Goal: Task Accomplishment & Management: Manage account settings

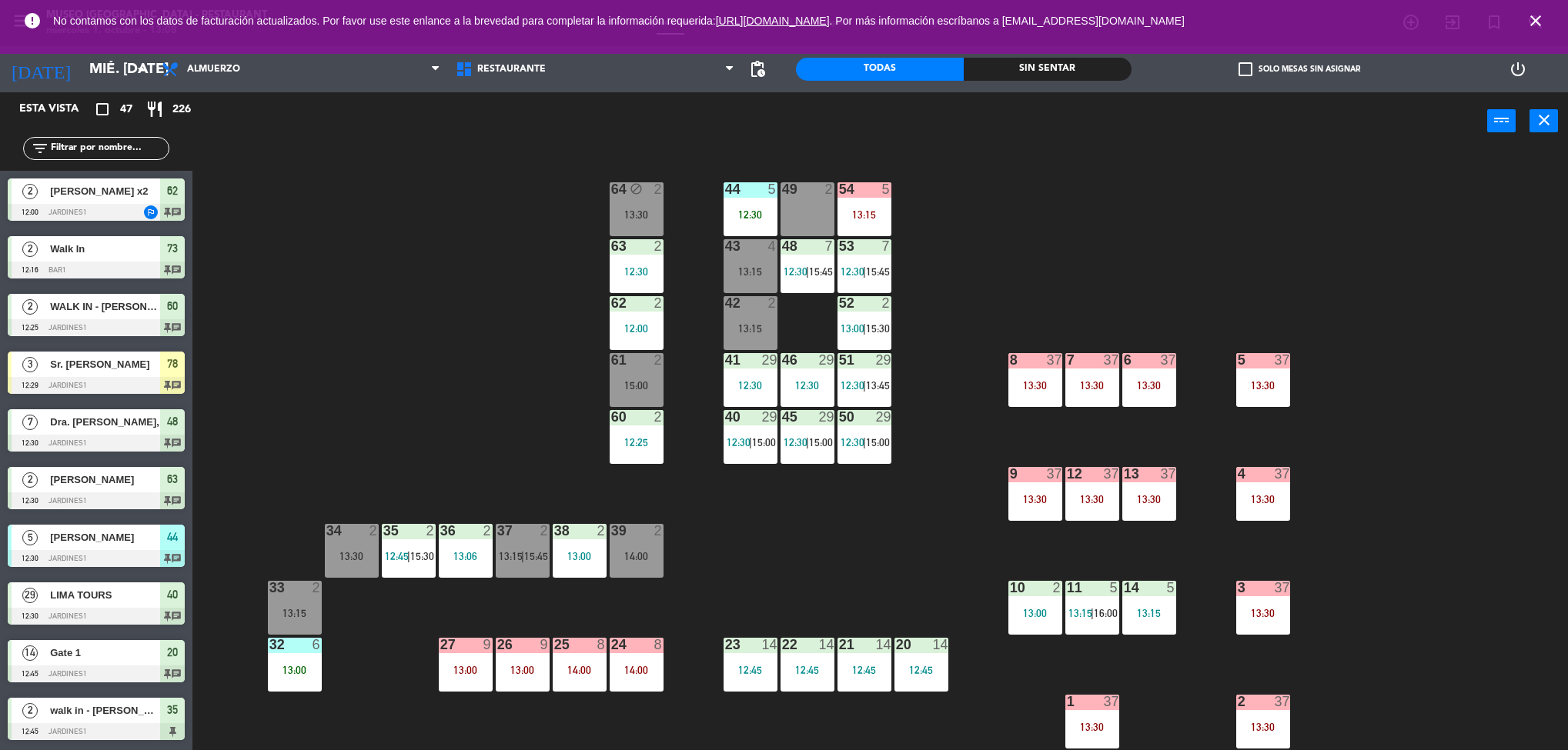
scroll to position [5, 0]
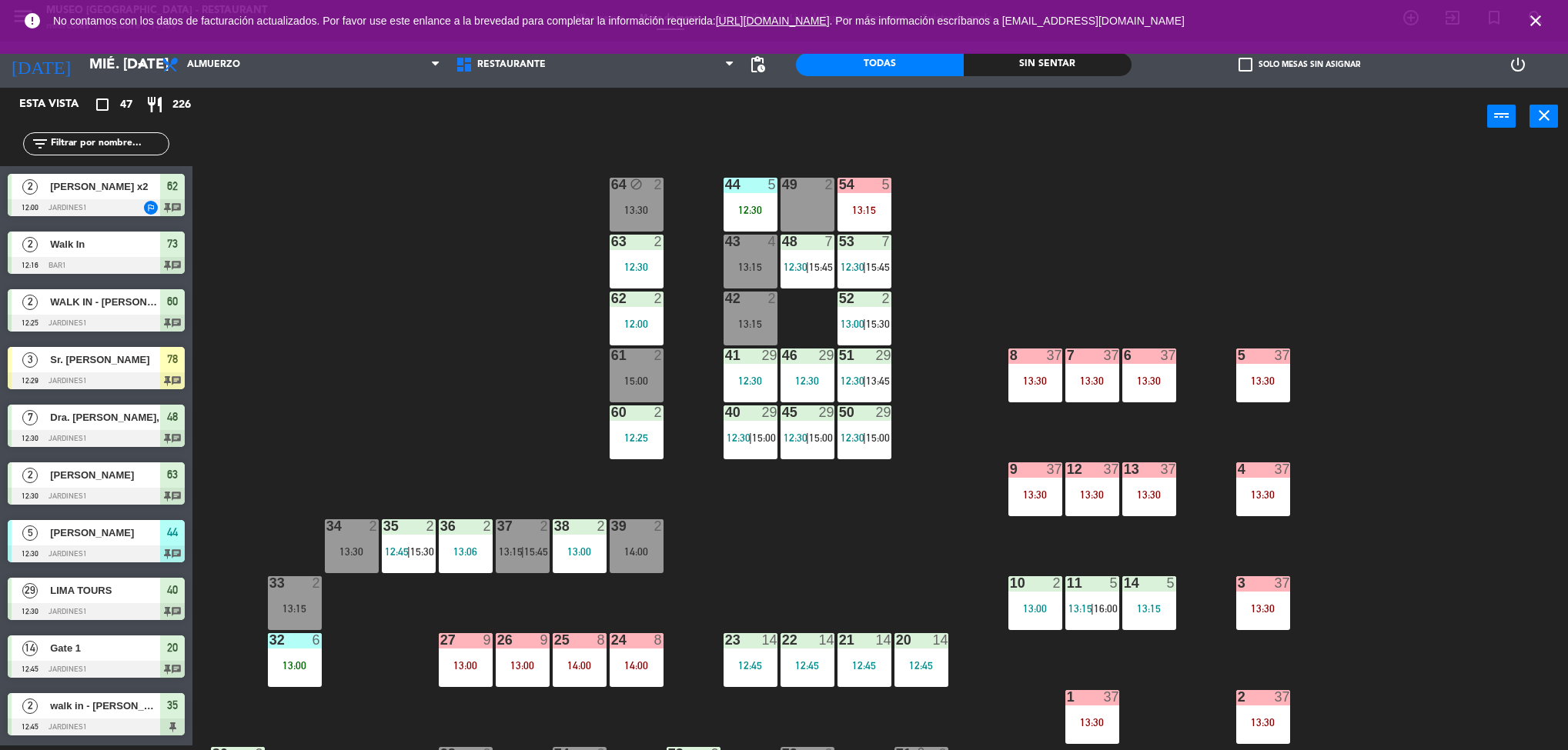
click at [629, 373] on div "61 2 15:00" at bounding box center [637, 375] width 54 height 54
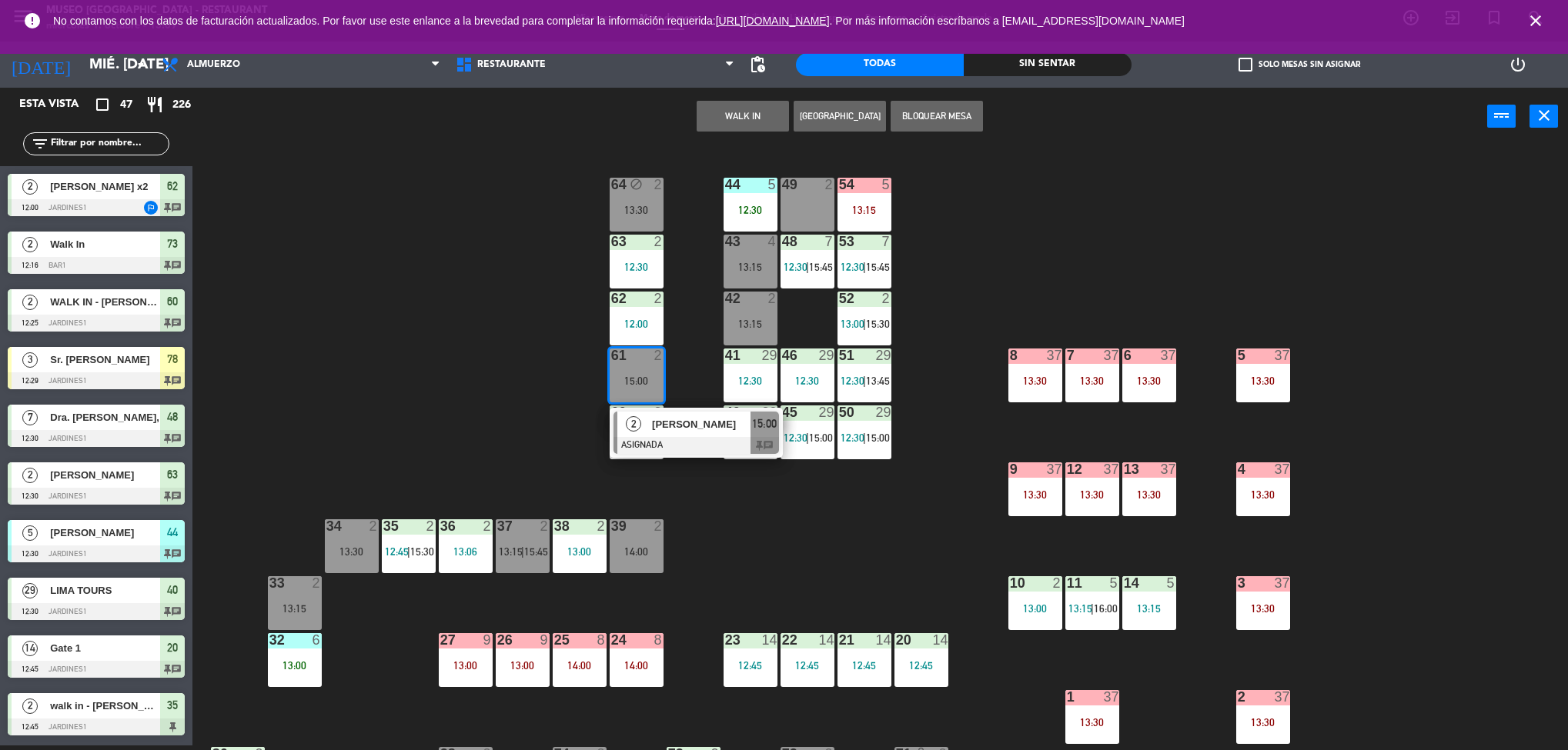
click at [705, 434] on div "[PERSON_NAME]" at bounding box center [700, 424] width 100 height 25
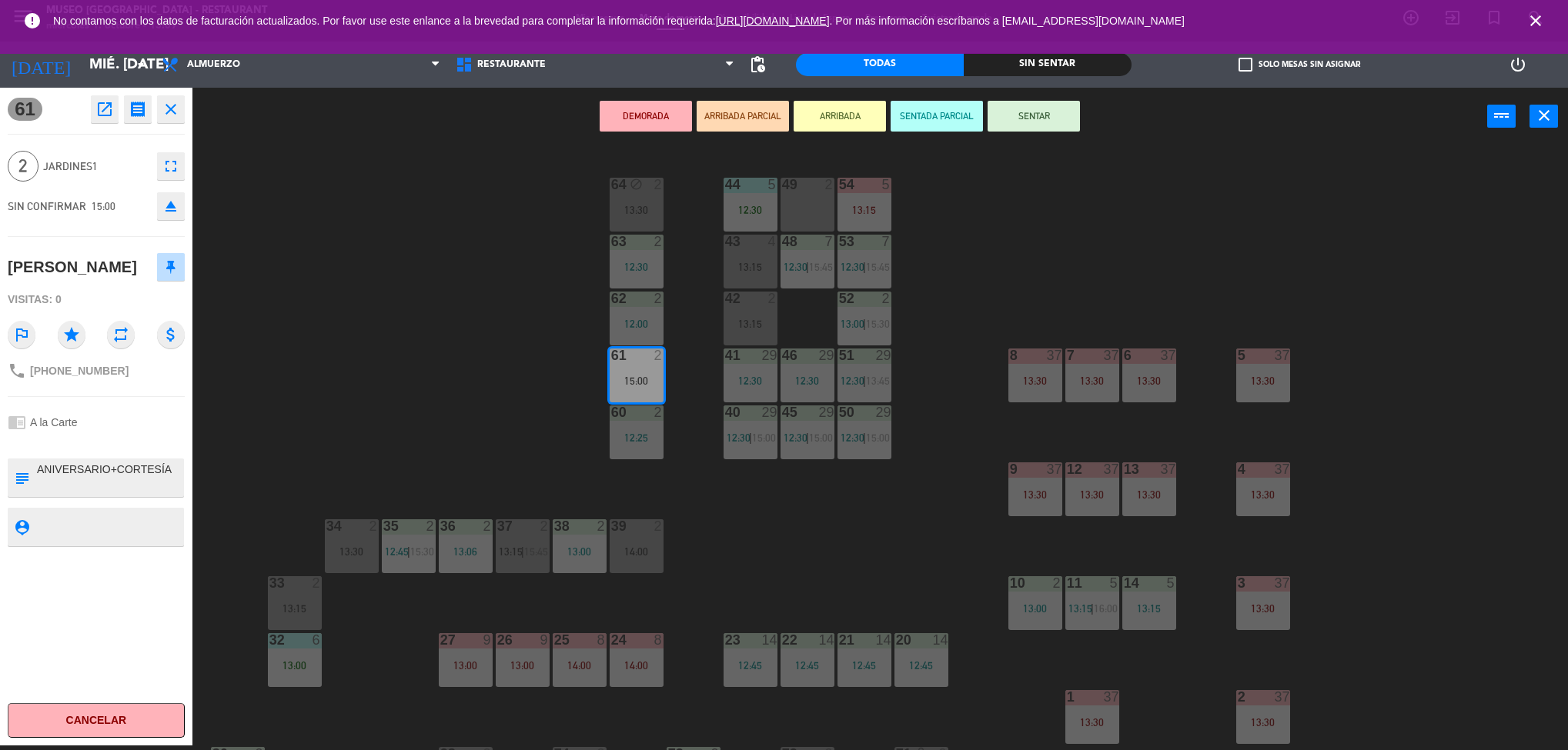
click at [517, 393] on div "44 5 12:30 49 2 54 5 13:15 64 block 2 13:30 48 7 12:30 | 15:45 53 7 12:30 | 15:…" at bounding box center [888, 450] width 1360 height 601
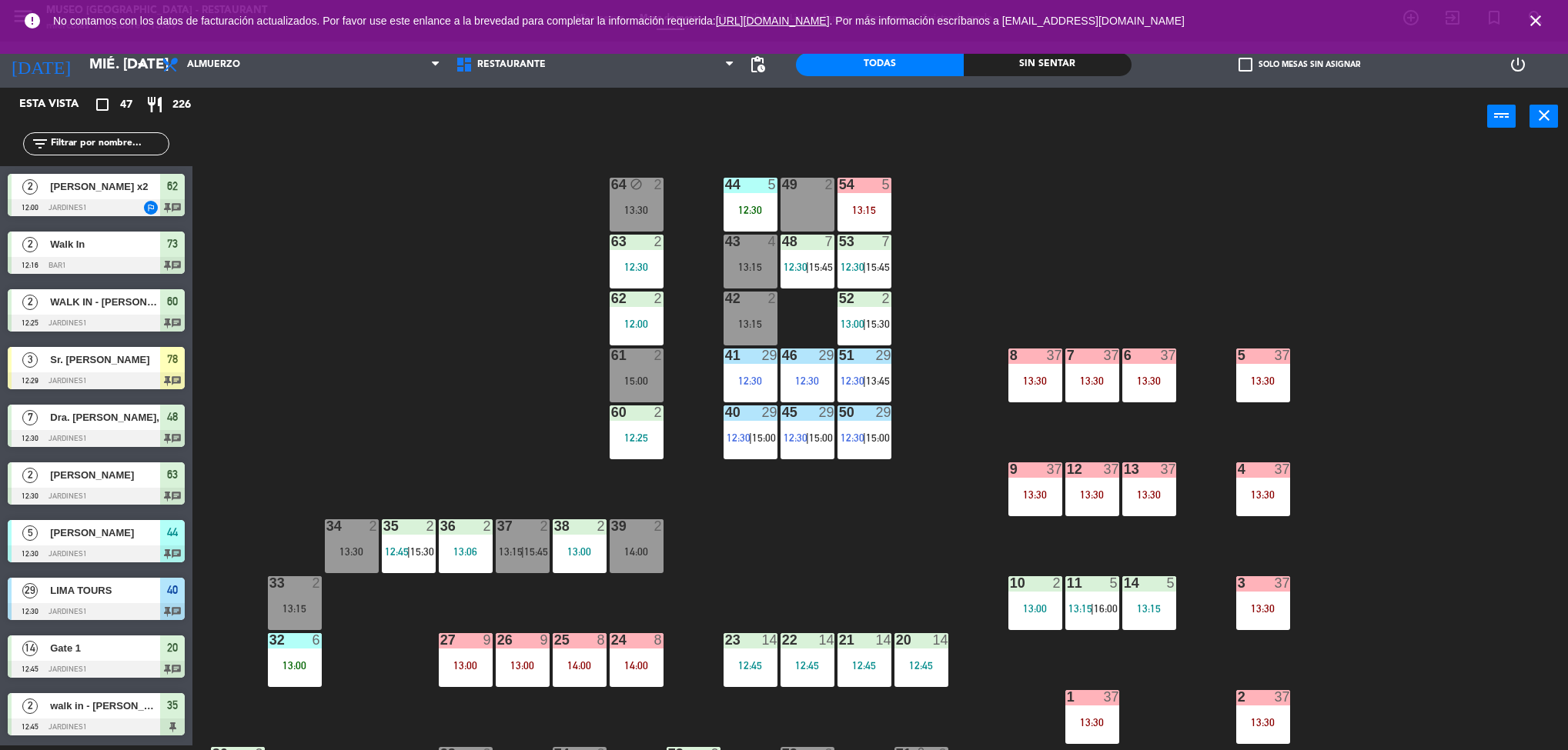
scroll to position [437, 0]
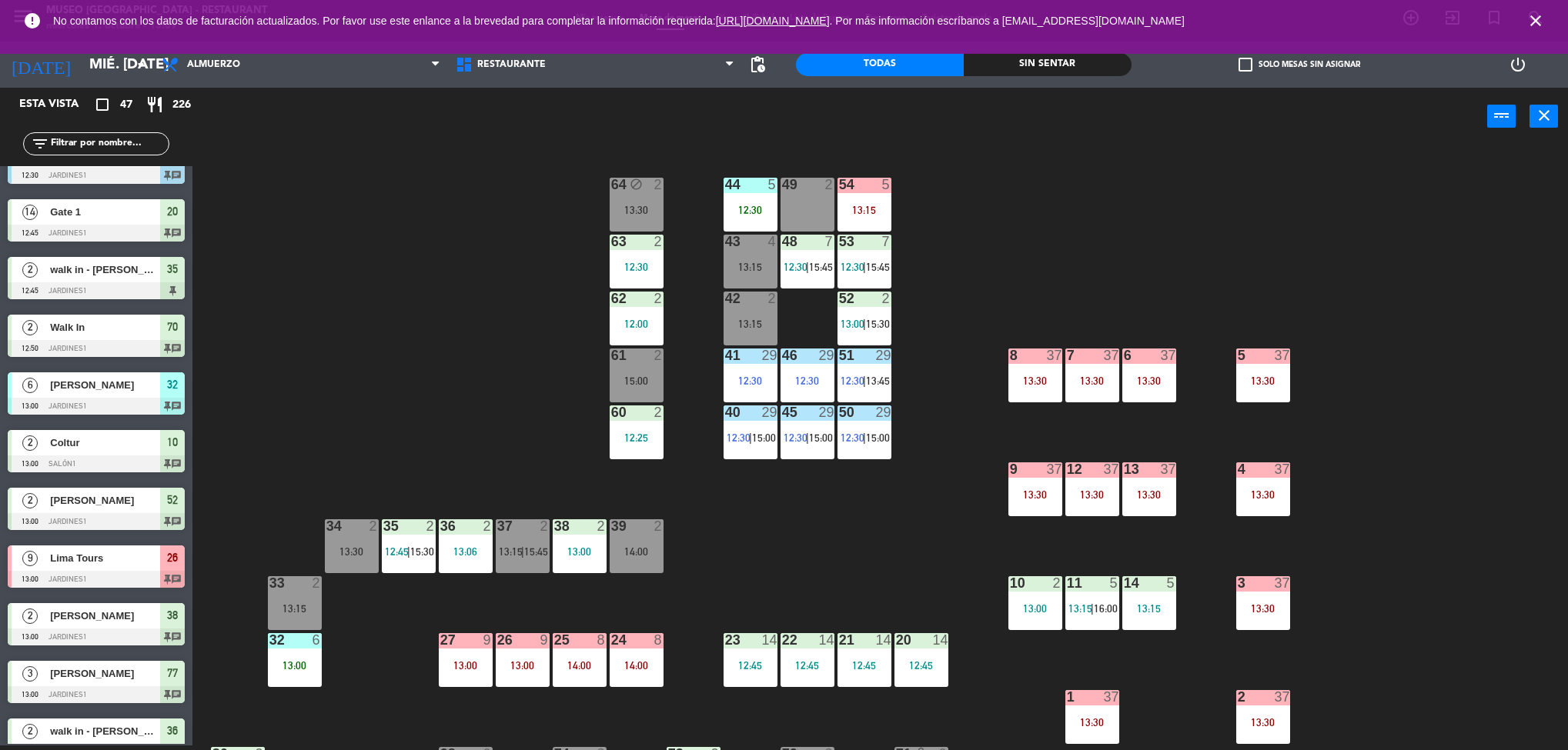
click at [871, 586] on div "44 5 12:30 49 2 54 5 13:15 64 block 2 13:30 48 7 12:30 | 15:45 53 7 12:30 | 15:…" at bounding box center [888, 450] width 1360 height 601
drag, startPoint x: 930, startPoint y: 427, endPoint x: 946, endPoint y: 422, distance: 16.8
click at [946, 422] on div "44 5 12:30 49 2 54 5 13:15 64 block 2 13:30 48 7 12:30 | 15:45 53 7 12:30 | 15:…" at bounding box center [888, 450] width 1360 height 601
drag, startPoint x: 1395, startPoint y: 633, endPoint x: 1411, endPoint y: 500, distance: 134.0
click at [1411, 500] on div "44 5 12:30 49 2 54 5 13:15 64 block 2 13:30 48 7 12:30 | 15:45 53 7 12:30 | 15:…" at bounding box center [888, 450] width 1360 height 601
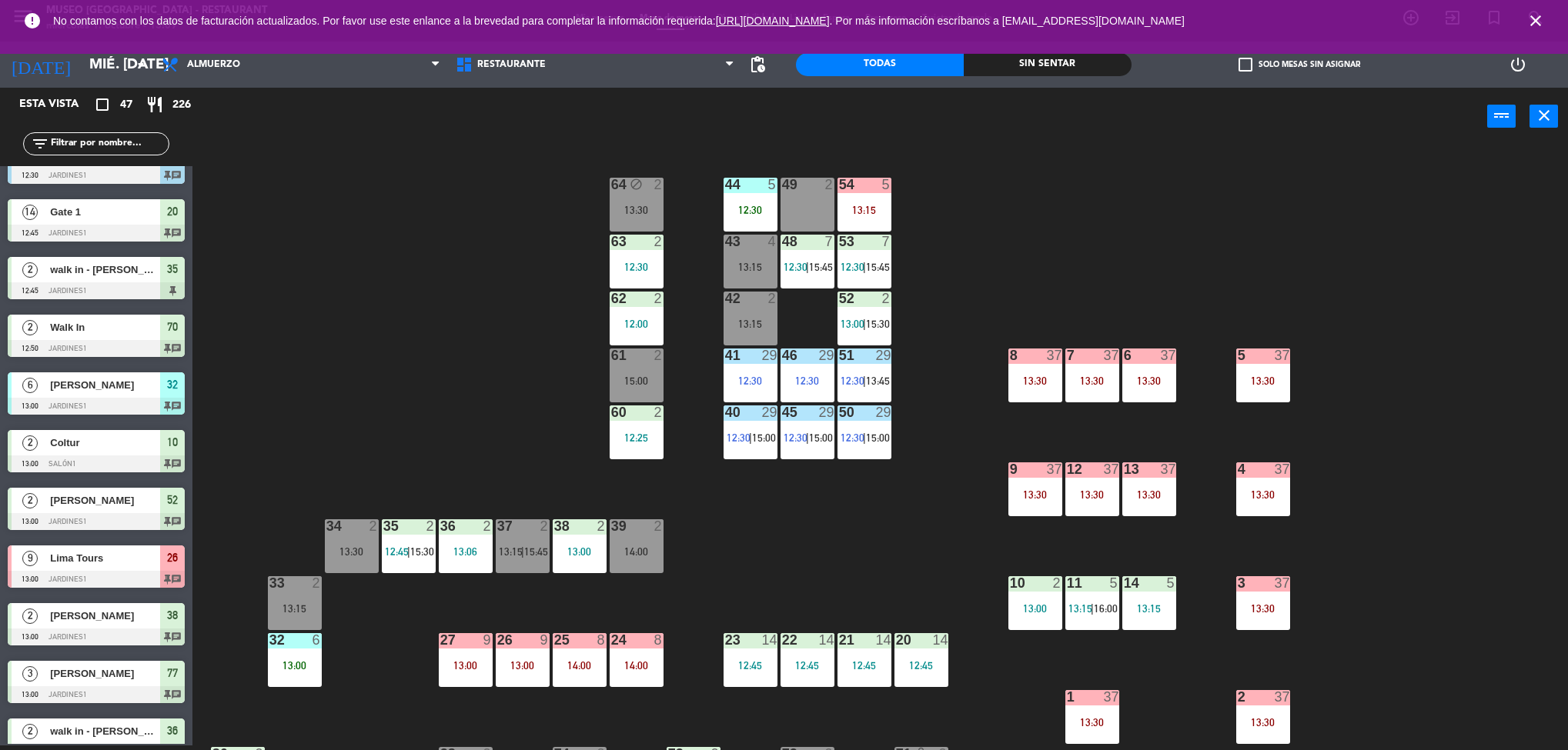
click at [1019, 598] on div "10 2 13:00" at bounding box center [1036, 603] width 54 height 54
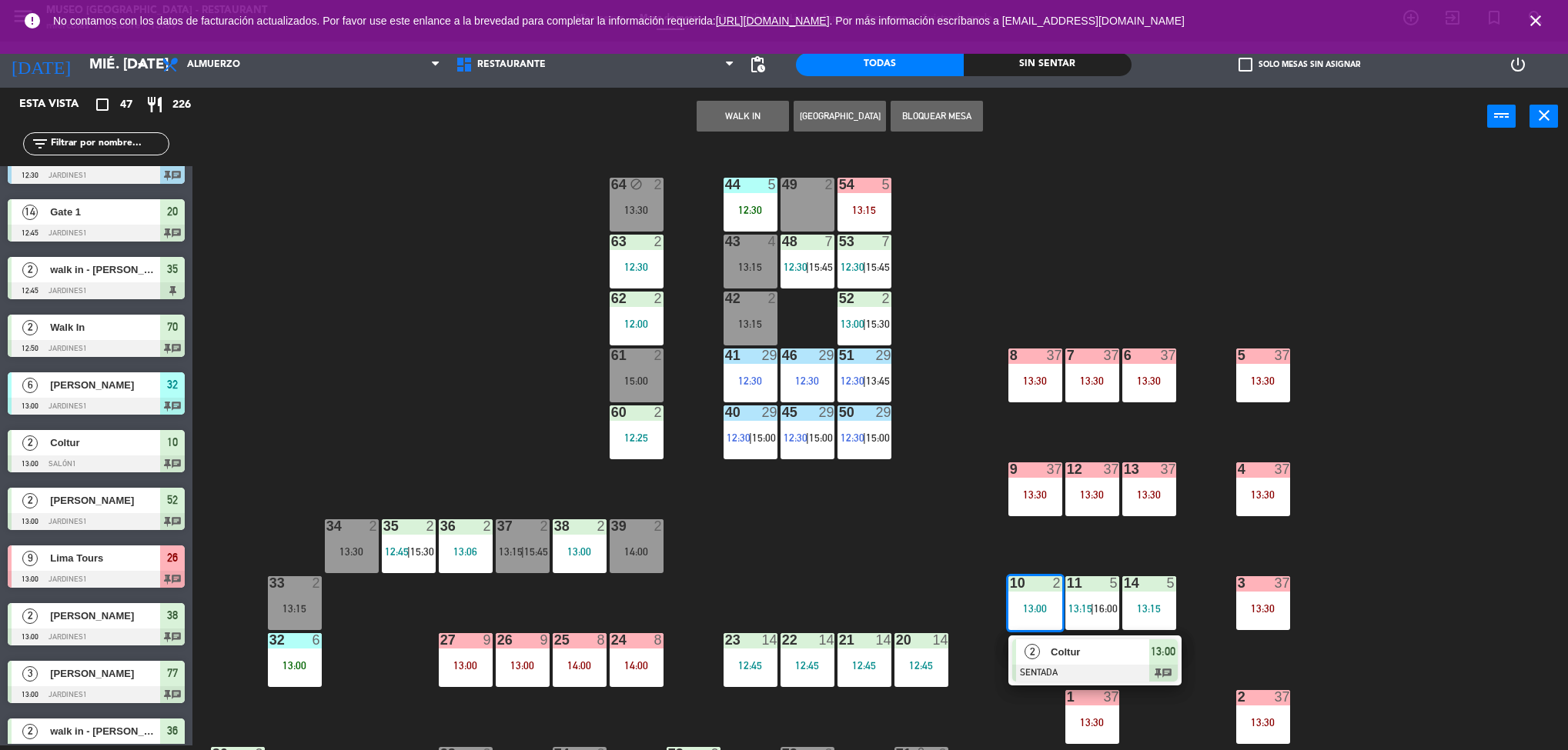
click at [1090, 648] on div "2 Coltur SENTADA 13:00 chat" at bounding box center [1095, 661] width 196 height 50
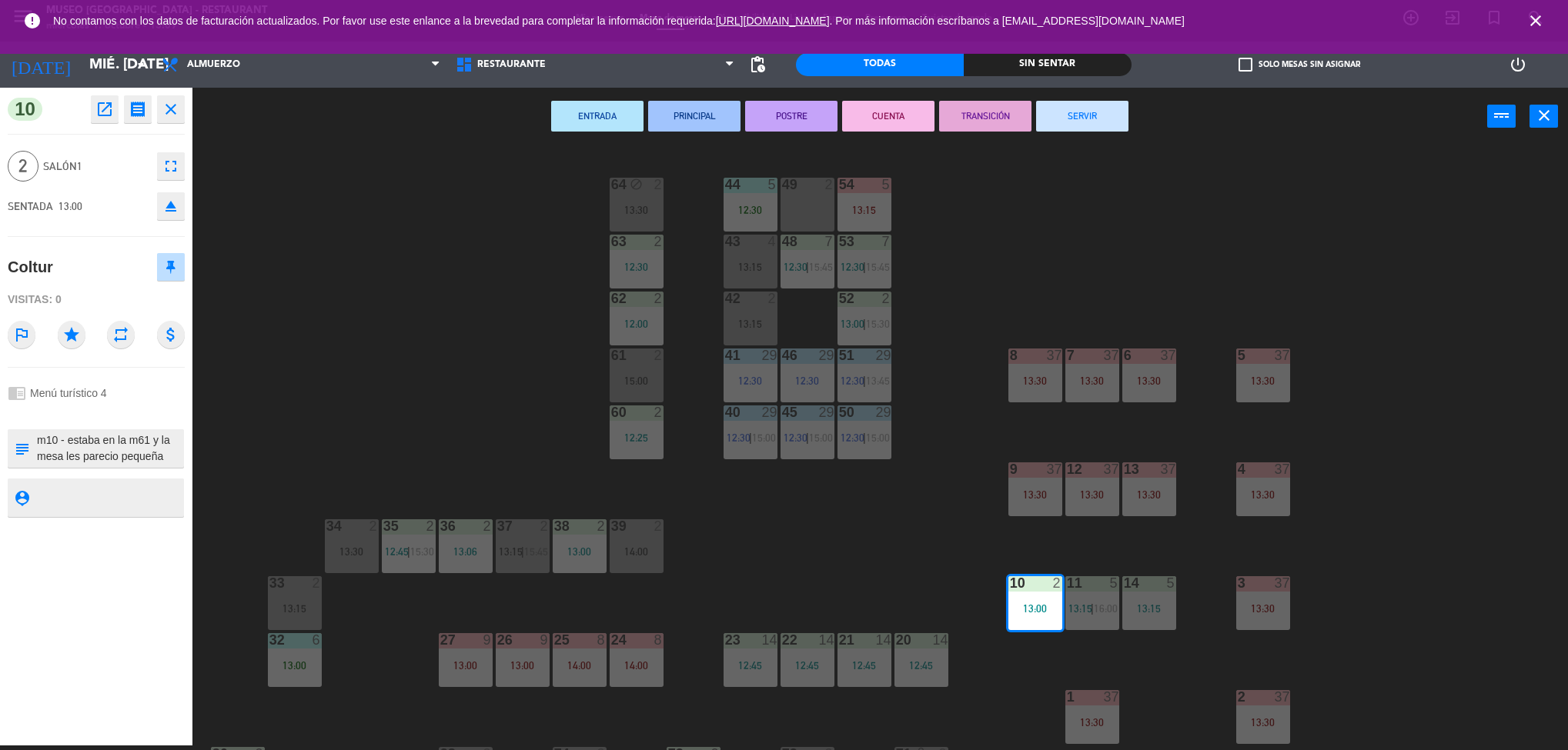
click at [95, 104] on icon "open_in_new" at bounding box center [104, 109] width 19 height 19
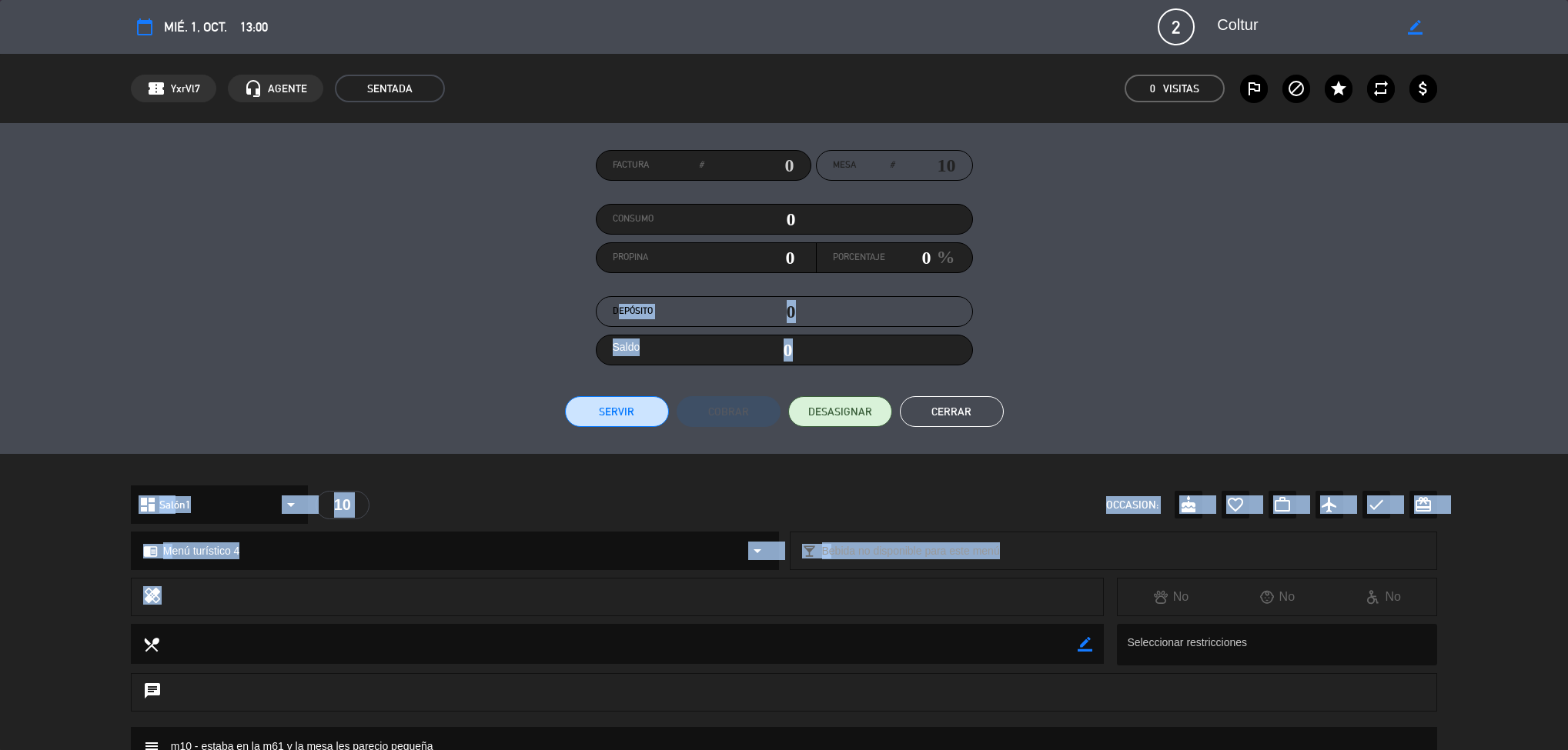
drag, startPoint x: 756, startPoint y: 587, endPoint x: 763, endPoint y: 270, distance: 317.1
click at [763, 270] on div "calendar_today mié. 1, oct. 13:00 2 Coltur border_color phone mail_outline conf…" at bounding box center [784, 375] width 1568 height 750
click at [1226, 300] on div "Factura # Mesa # 10 Consumo 0 Propina 0 Porcentaje 0 % Depósito 0 Saldo 0 Servi…" at bounding box center [784, 289] width 1307 height 277
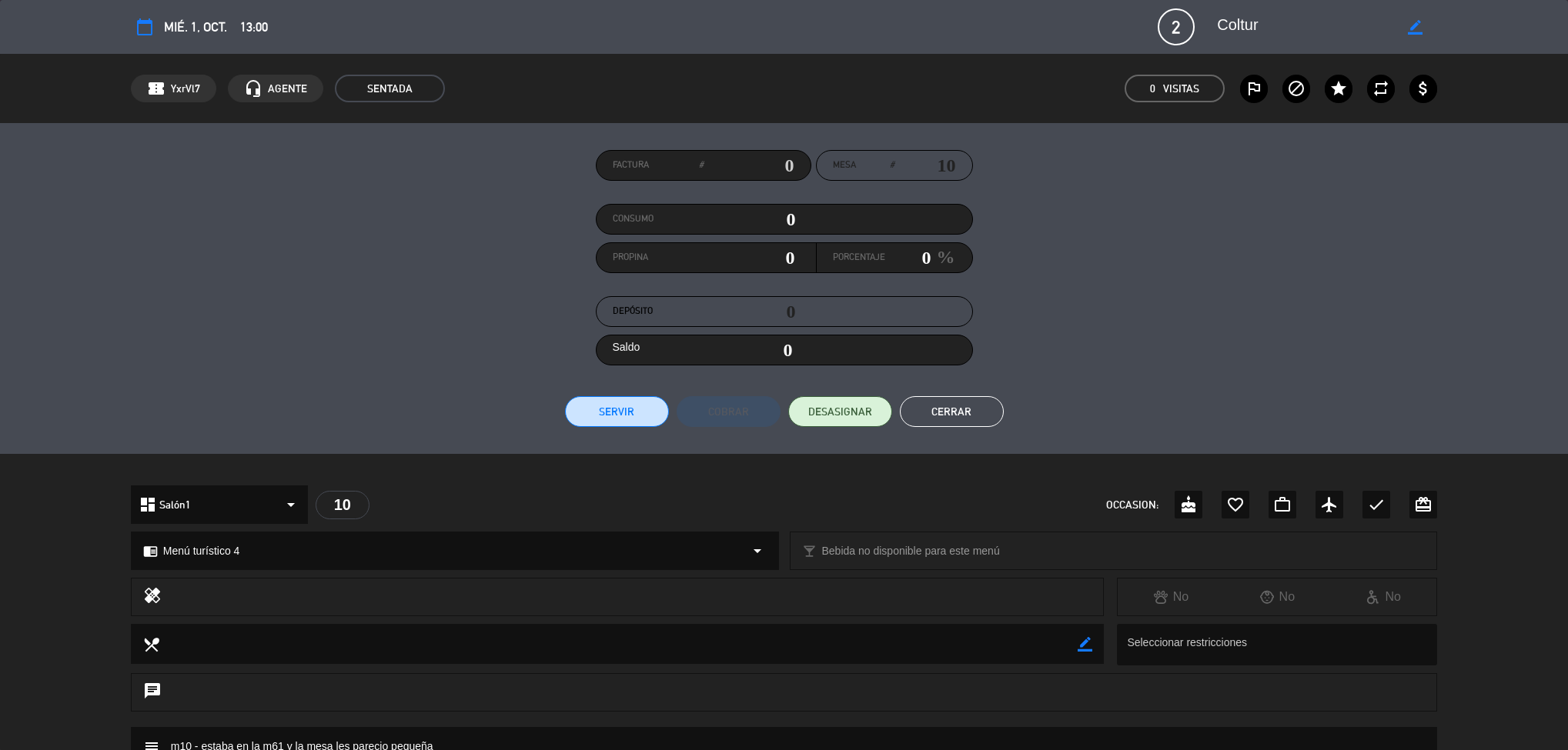
drag, startPoint x: 1453, startPoint y: 606, endPoint x: 1481, endPoint y: 624, distance: 33.3
click at [1481, 624] on div "local_dining border_color Seleccionar restricciones" at bounding box center [784, 648] width 1568 height 50
click at [1428, 321] on div "Factura # Mesa # 10 Consumo 0 Propina 0 Porcentaje 0 % Depósito 0 Saldo 0 Servi…" at bounding box center [784, 289] width 1307 height 277
drag, startPoint x: 1454, startPoint y: 336, endPoint x: 1518, endPoint y: 261, distance: 98.6
click at [1518, 261] on div "Factura # Mesa # 10 Consumo 0 Propina 0 Porcentaje 0 % Depósito 0 Saldo 0 Servi…" at bounding box center [784, 289] width 1568 height 331
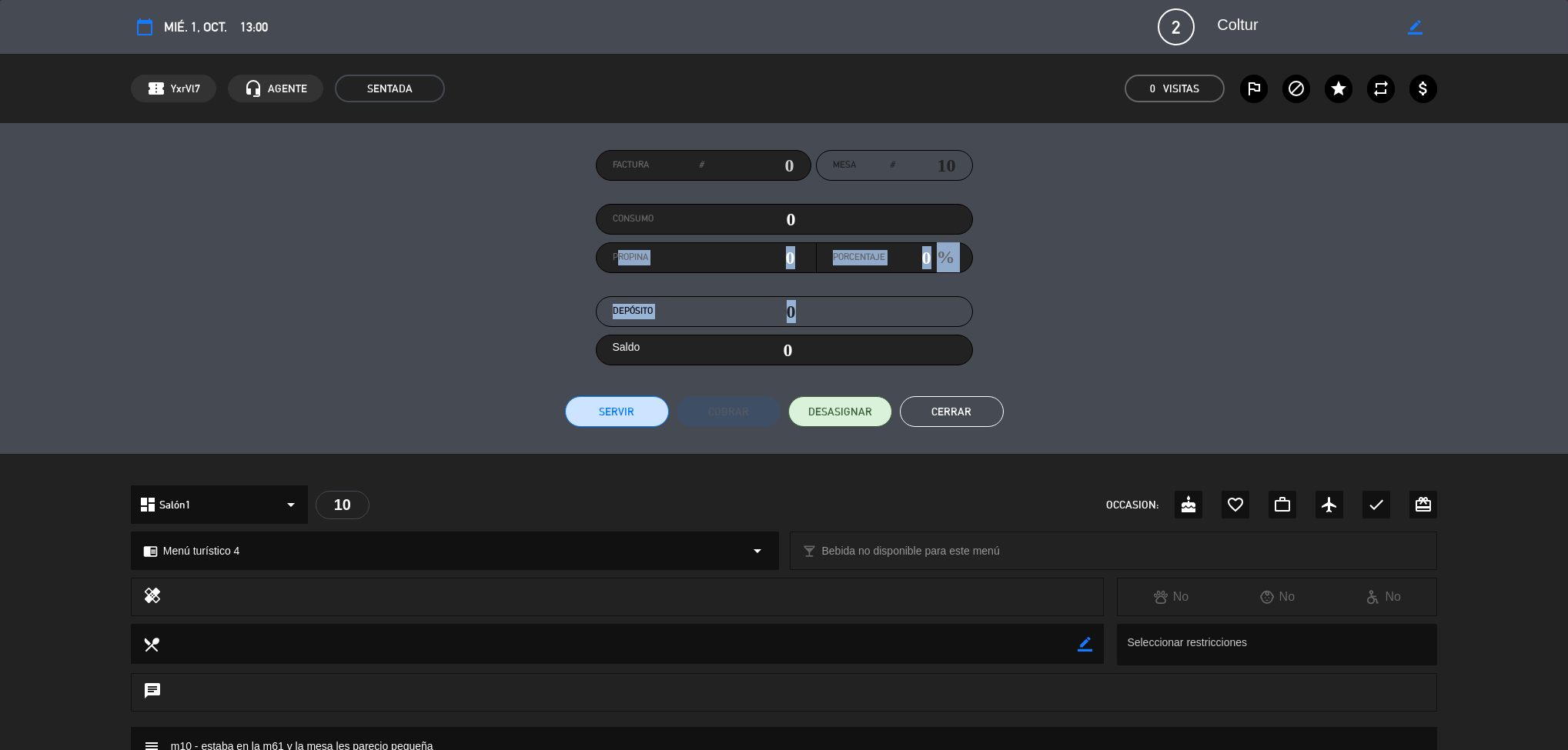
click at [1411, 273] on div "Factura # Mesa # 10 Consumo 0 Propina 0 Porcentaje 0 % Depósito 0 Saldo 0 Servi…" at bounding box center [784, 289] width 1307 height 277
drag, startPoint x: 1041, startPoint y: 508, endPoint x: 1067, endPoint y: 301, distance: 208.6
click at [1067, 301] on div "calendar_today mié. 1, oct. 13:00 2 Coltur border_color phone mail_outline conf…" at bounding box center [784, 375] width 1568 height 750
drag, startPoint x: 1137, startPoint y: 307, endPoint x: 1144, endPoint y: 303, distance: 8.1
click at [1144, 303] on div "Factura # Mesa # 10 Consumo 0 Propina 0 Porcentaje 0 % Depósito 0 Saldo 0 Servi…" at bounding box center [784, 289] width 1307 height 277
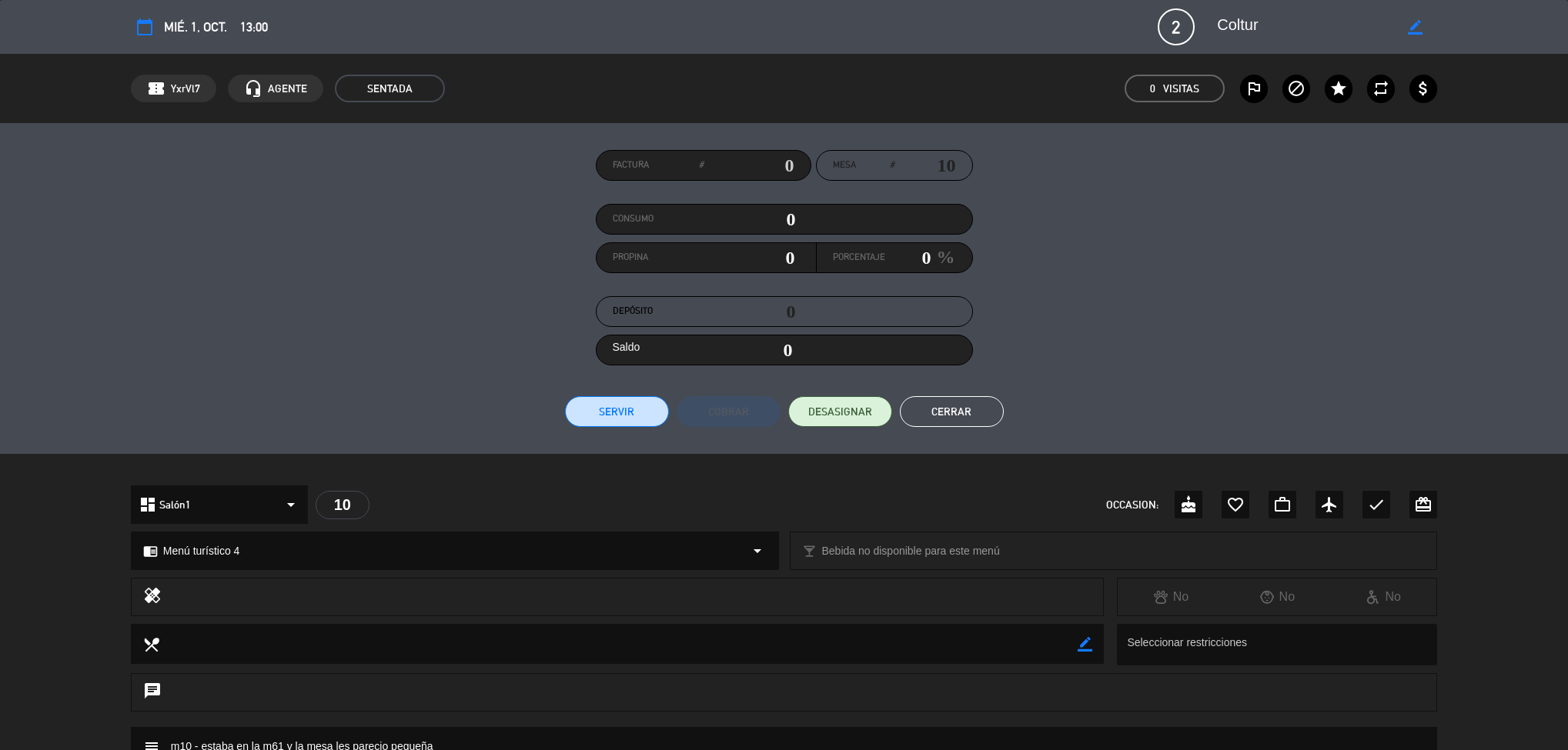
drag, startPoint x: 1196, startPoint y: 242, endPoint x: 1192, endPoint y: 209, distance: 33.2
click at [1192, 209] on div "Factura # Mesa # 10 Consumo 0 Propina 0 Porcentaje 0 % Depósito 0 Saldo 0 Servi…" at bounding box center [784, 289] width 1307 height 277
click at [968, 404] on button "Cerrar" at bounding box center [951, 411] width 104 height 31
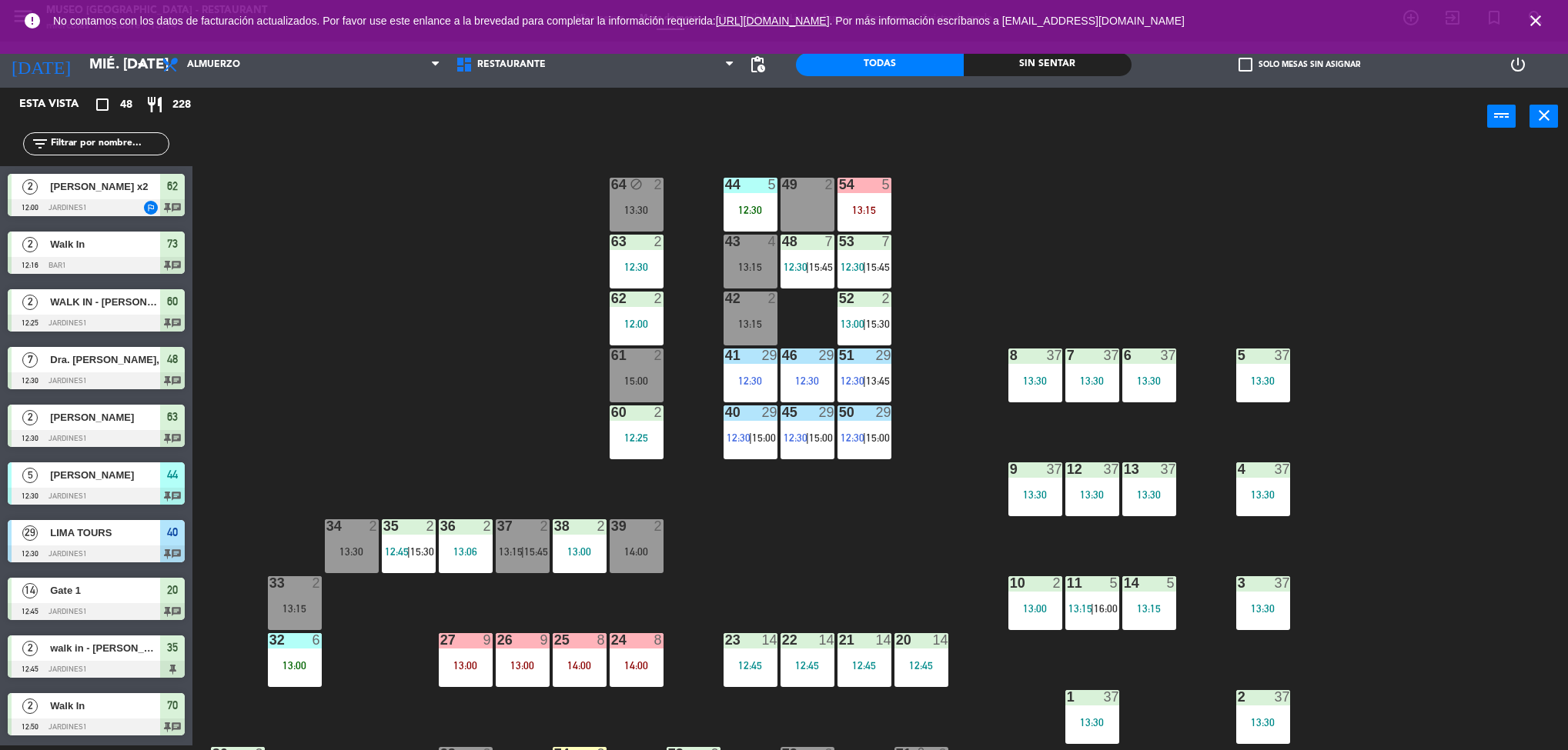
scroll to position [5, 0]
click at [1166, 495] on div "13:30" at bounding box center [1149, 495] width 54 height 11
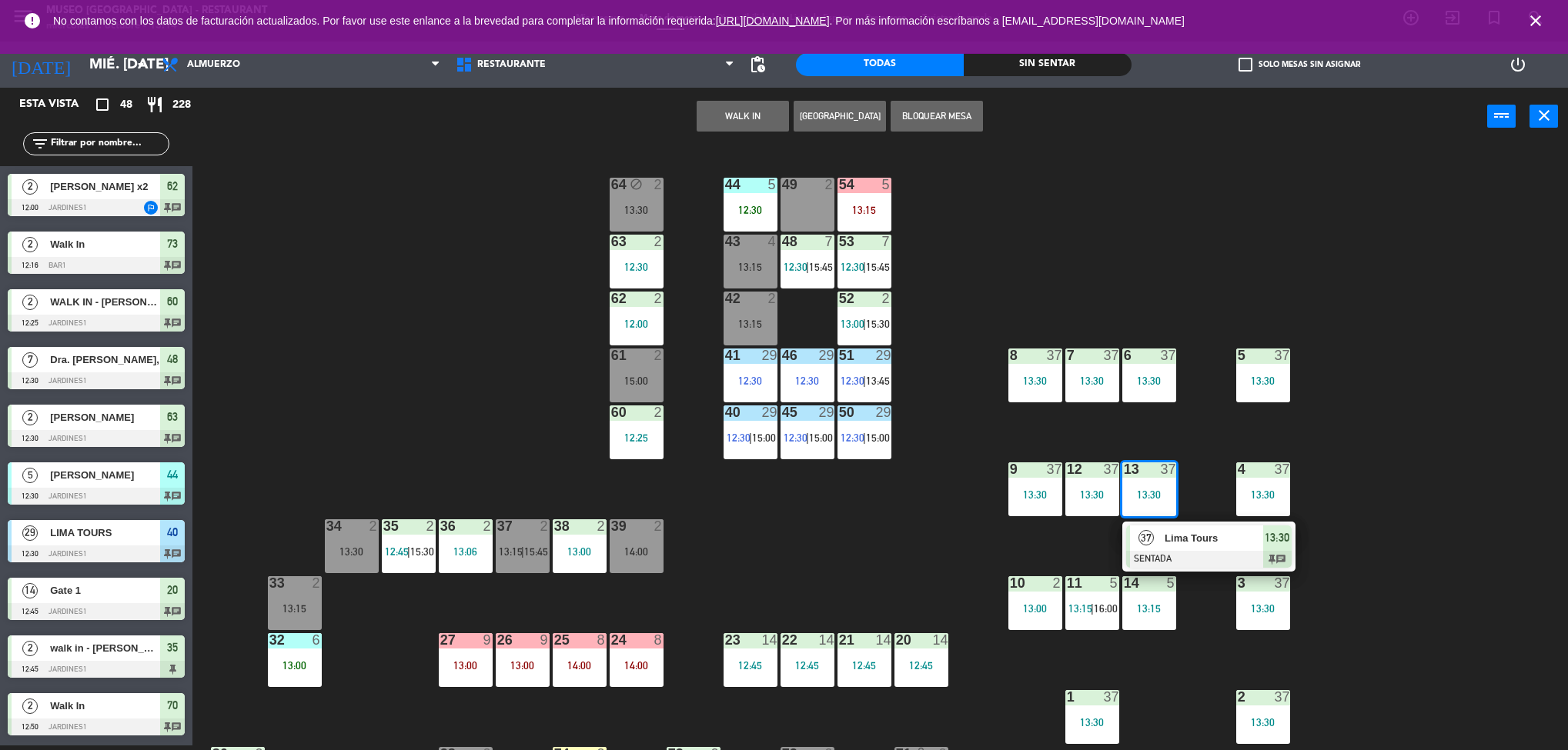
click at [1222, 549] on div "37 Lima Tours SENTADA 13:30 chat" at bounding box center [1209, 547] width 196 height 50
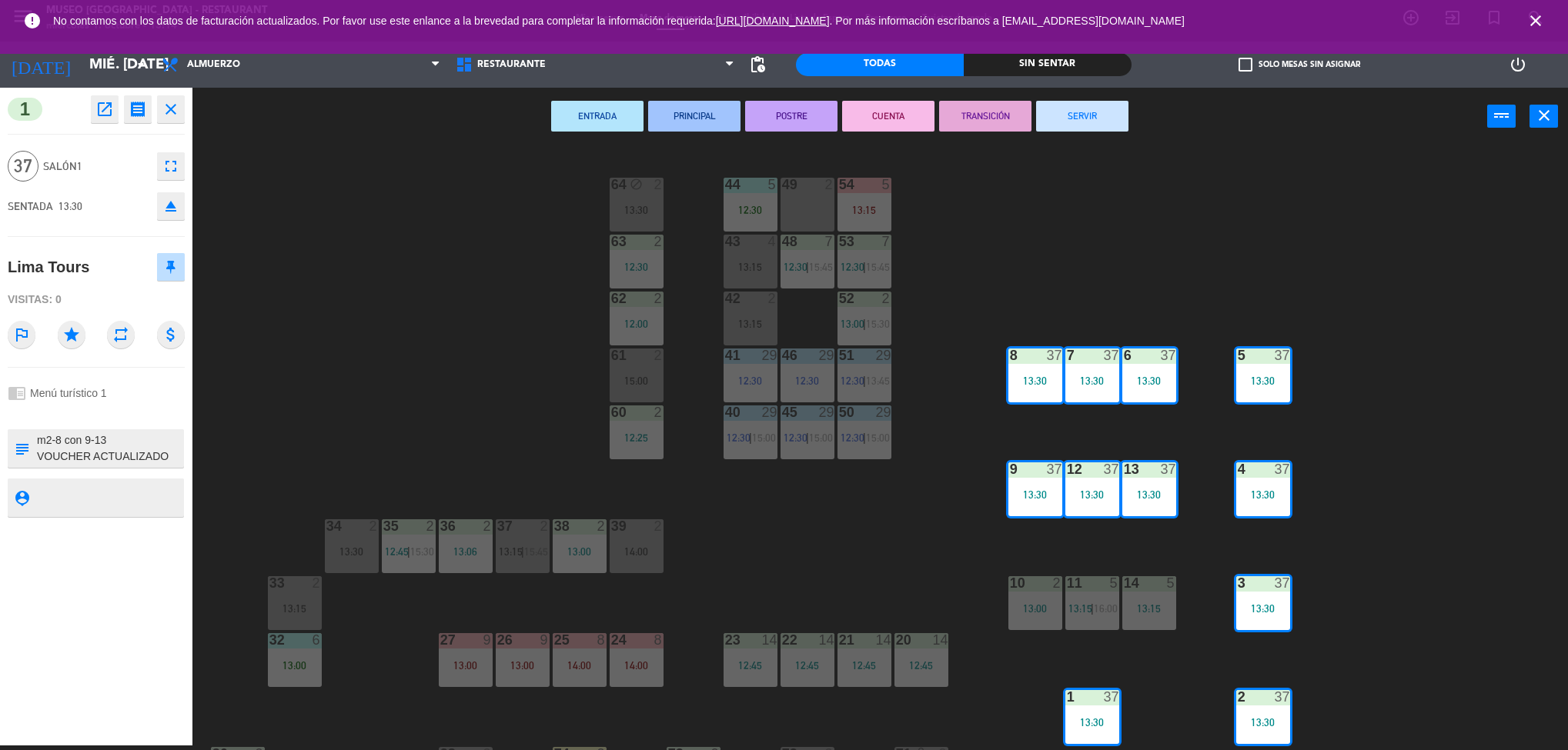
click at [106, 109] on icon "open_in_new" at bounding box center [104, 109] width 19 height 19
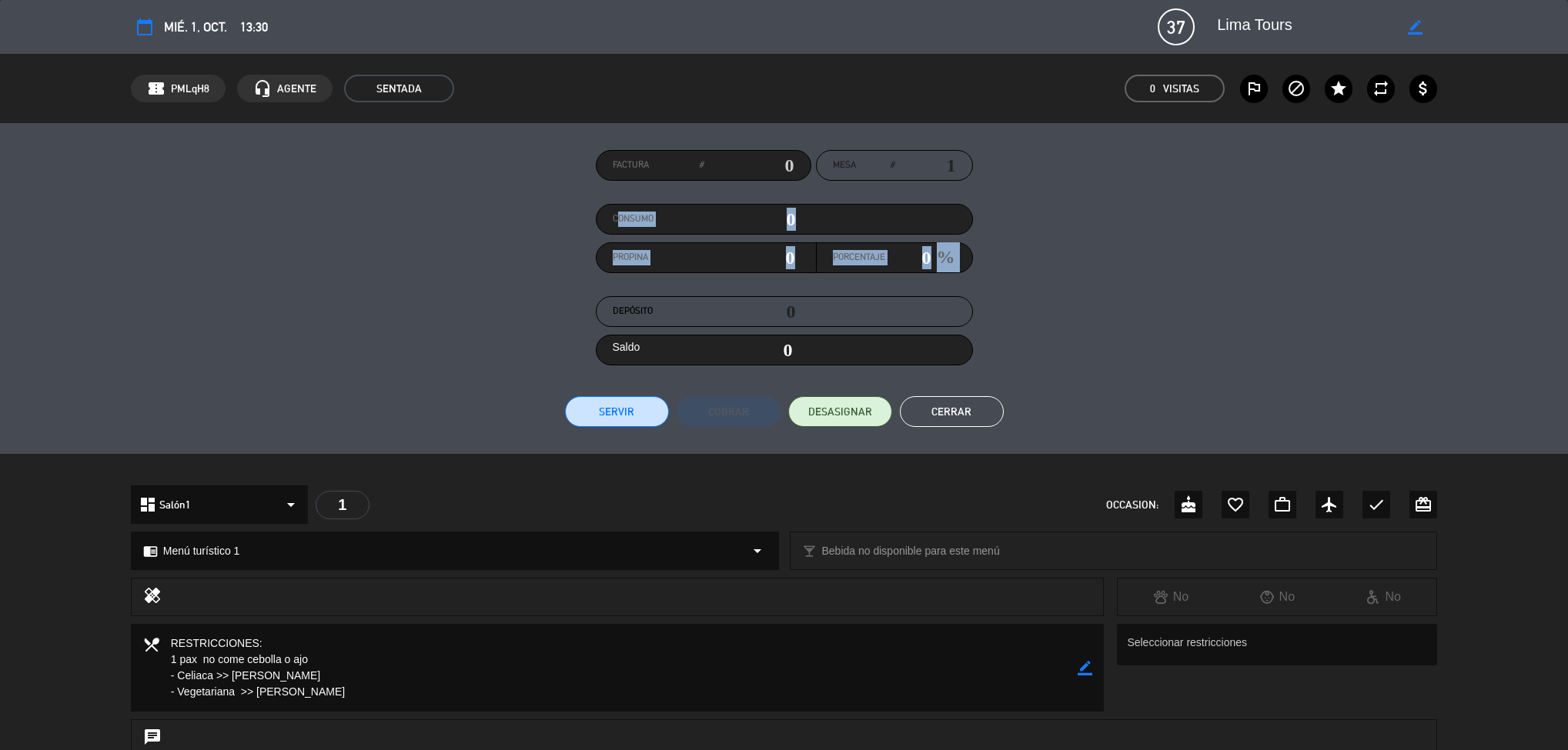
drag, startPoint x: 1136, startPoint y: 288, endPoint x: 1141, endPoint y: 203, distance: 85.1
click at [1141, 203] on div "Factura # Mesa # 1 Consumo 0 Propina 0 Porcentaje 0 % Depósito 0 Saldo 0 Servir…" at bounding box center [784, 289] width 1307 height 277
drag, startPoint x: 554, startPoint y: 648, endPoint x: 557, endPoint y: 335, distance: 313.0
click at [557, 335] on div "calendar_today mié. 1, oct. 13:30 37 Lima Tours border_color phone mail_outline…" at bounding box center [784, 375] width 1568 height 750
drag, startPoint x: 701, startPoint y: 622, endPoint x: 725, endPoint y: 556, distance: 70.2
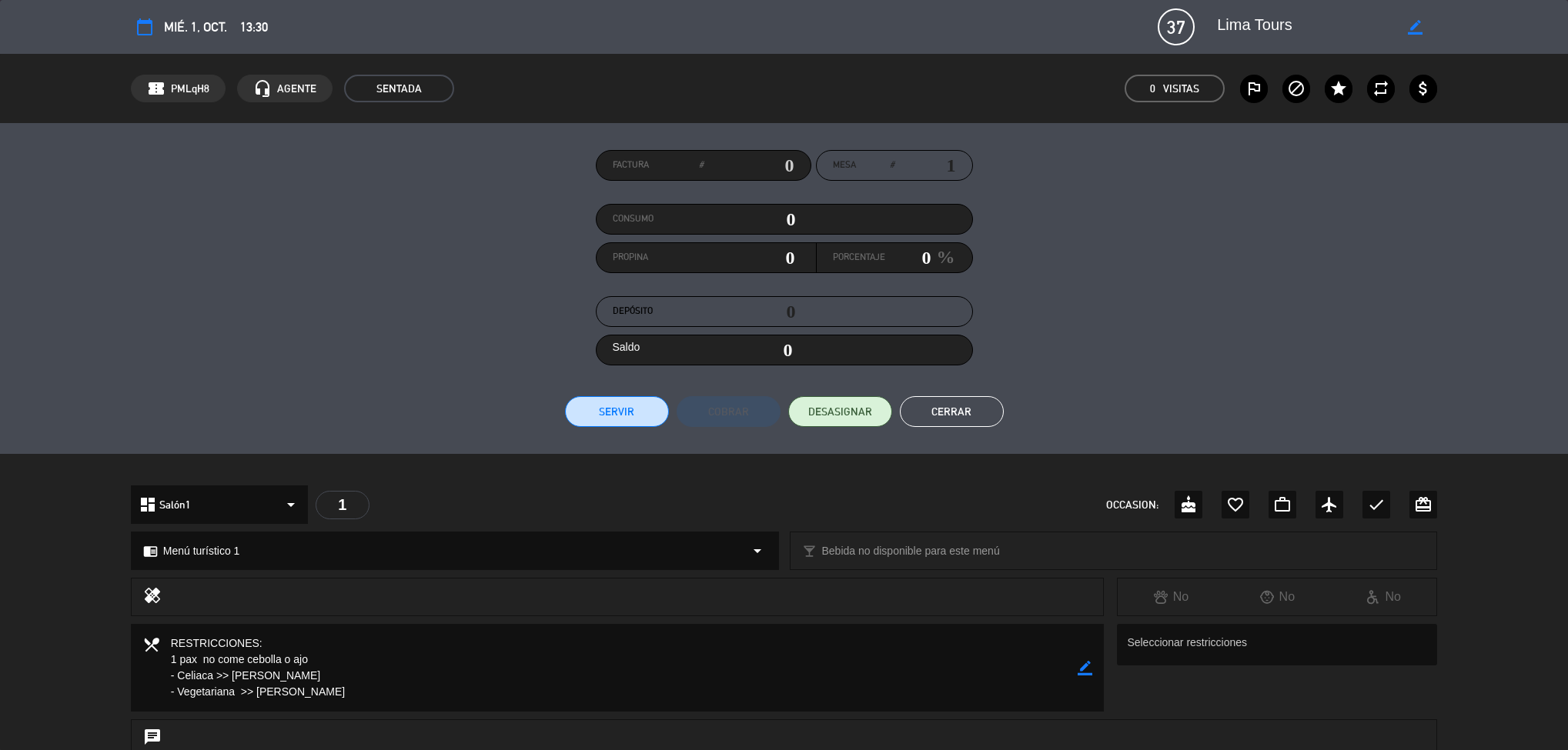
click at [725, 556] on div "calendar_today mié. 1, oct. 13:30 37 Lima Tours border_color phone mail_outline…" at bounding box center [784, 375] width 1568 height 750
click at [580, 664] on textarea at bounding box center [619, 667] width 919 height 87
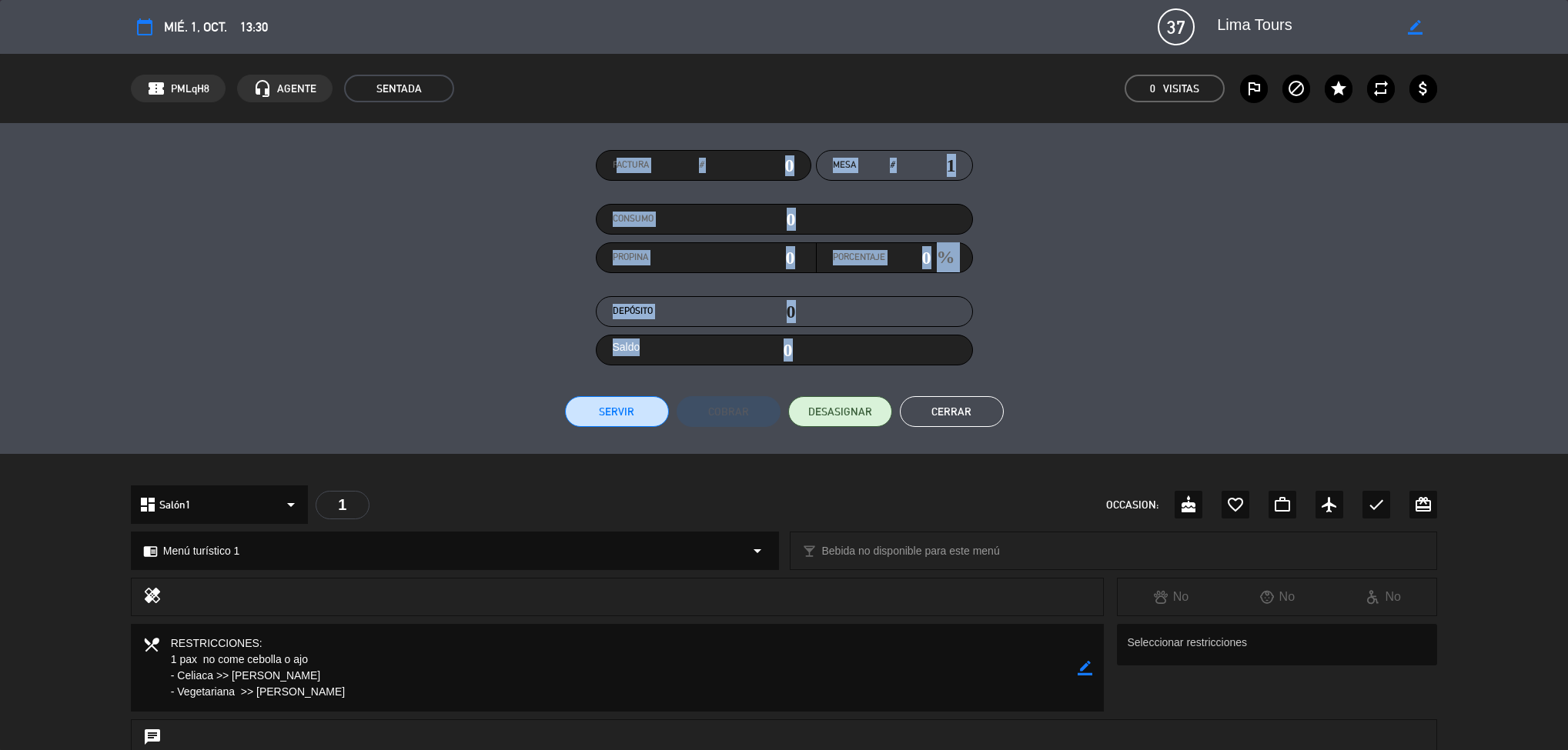
drag, startPoint x: 1330, startPoint y: 386, endPoint x: 1405, endPoint y: 172, distance: 226.8
click at [1405, 172] on div "Factura # Mesa # 1 Consumo 0 Propina 0 Porcentaje 0 % Depósito 0 Saldo 0 Servir…" at bounding box center [784, 289] width 1307 height 277
drag, startPoint x: 1132, startPoint y: 711, endPoint x: 1213, endPoint y: 430, distance: 292.4
click at [1213, 430] on div "calendar_today mié. 1, oct. 13:30 37 Lima Tours border_color phone mail_outline…" at bounding box center [784, 375] width 1568 height 750
drag, startPoint x: 1227, startPoint y: 372, endPoint x: 1282, endPoint y: 128, distance: 250.1
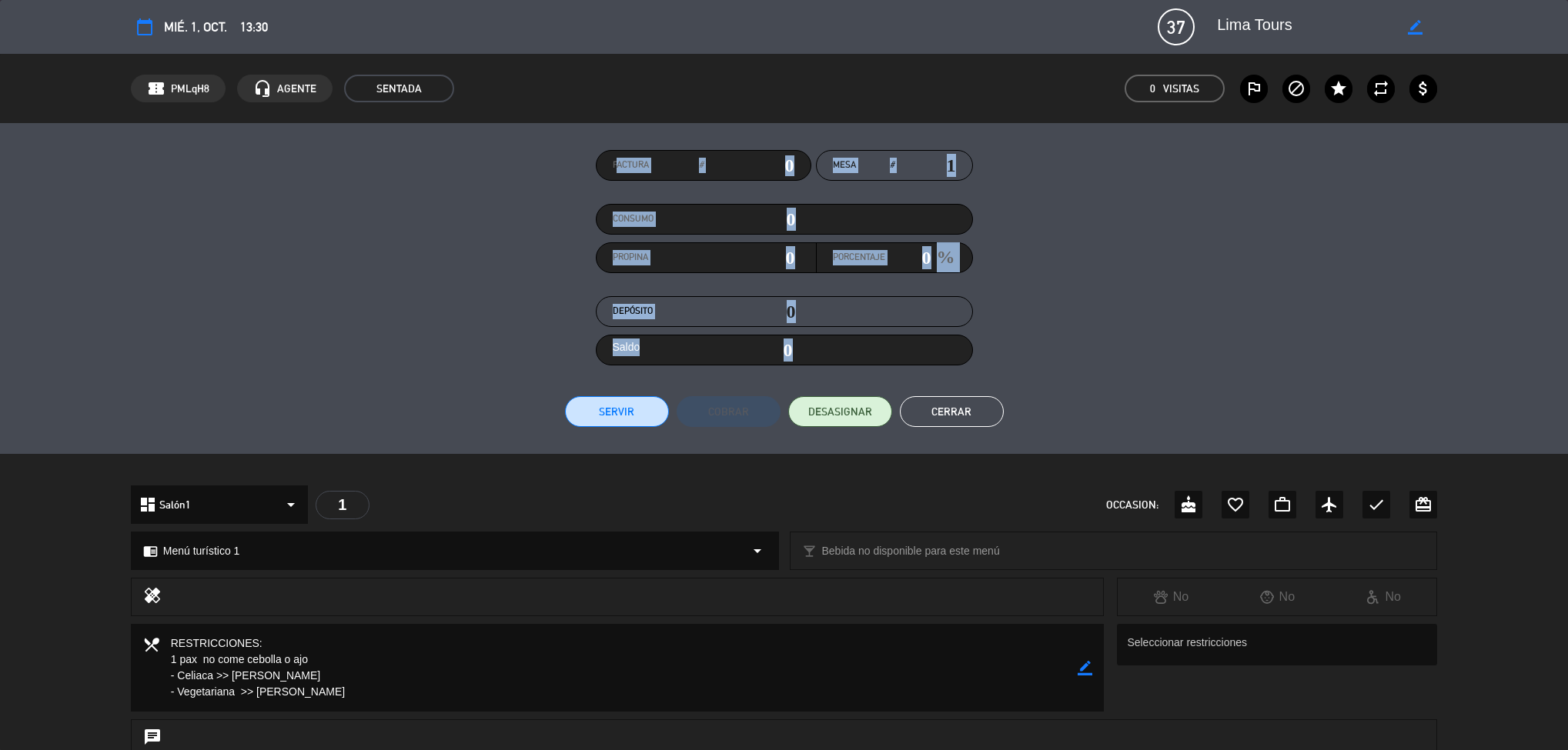
click at [1282, 128] on div "Factura # Mesa # 1 Consumo 0 Propina 0 Porcentaje 0 % Depósito 0 Saldo 0 Servir…" at bounding box center [784, 289] width 1568 height 331
click at [1201, 296] on div "Factura # Mesa # 1 Consumo 0 Propina 0 Porcentaje 0 % Depósito 0 Saldo 0 Servir…" at bounding box center [784, 289] width 1307 height 277
drag, startPoint x: 956, startPoint y: 405, endPoint x: 856, endPoint y: 615, distance: 232.6
click at [993, 419] on button "Cerrar" at bounding box center [951, 411] width 104 height 31
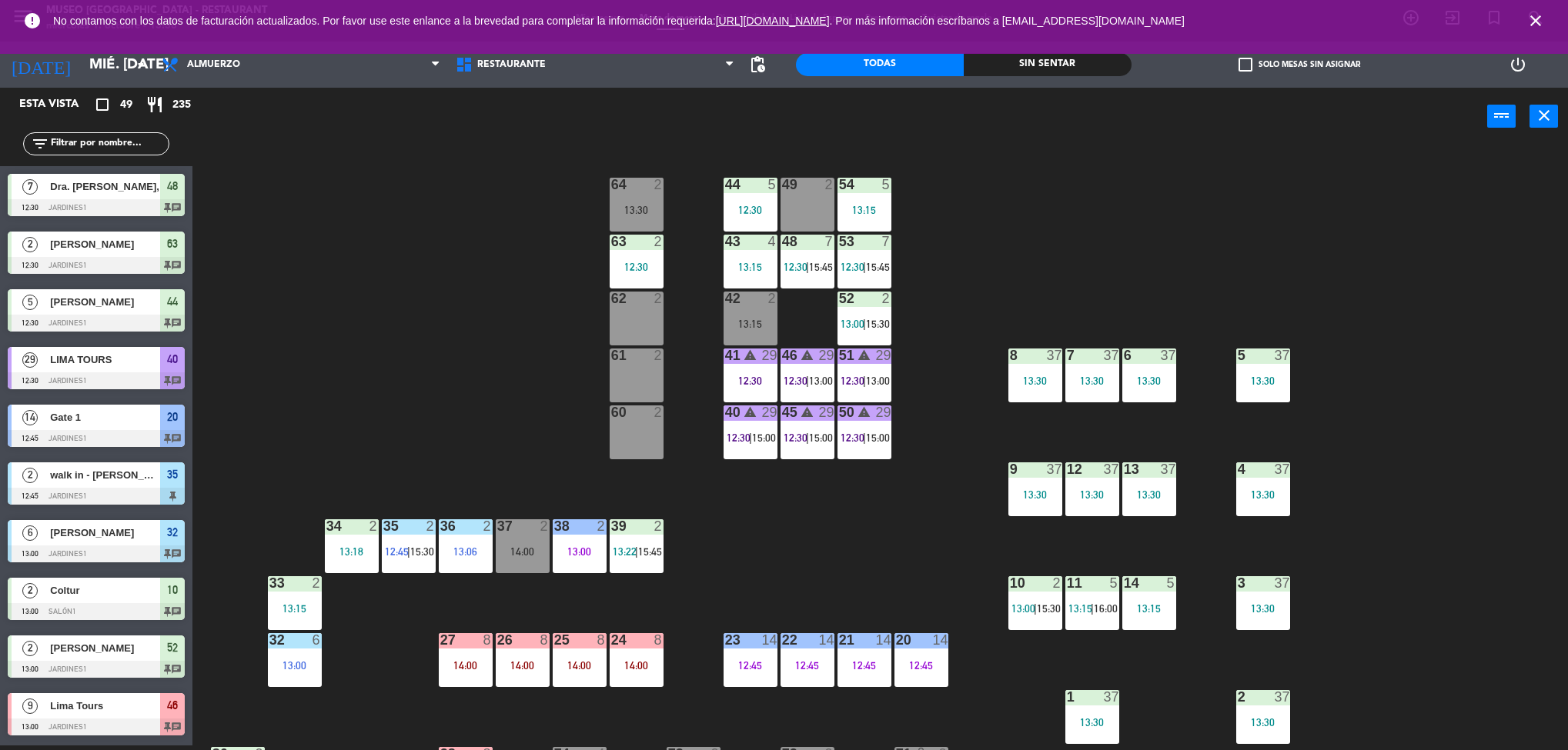
click at [1438, 388] on div "44 5 12:30 49 2 54 5 13:15 64 2 13:30 48 7 12:30 | 15:45 53 7 12:30 | 15:45 63 …" at bounding box center [888, 450] width 1360 height 601
click at [1273, 375] on div "13:30" at bounding box center [1264, 380] width 54 height 12
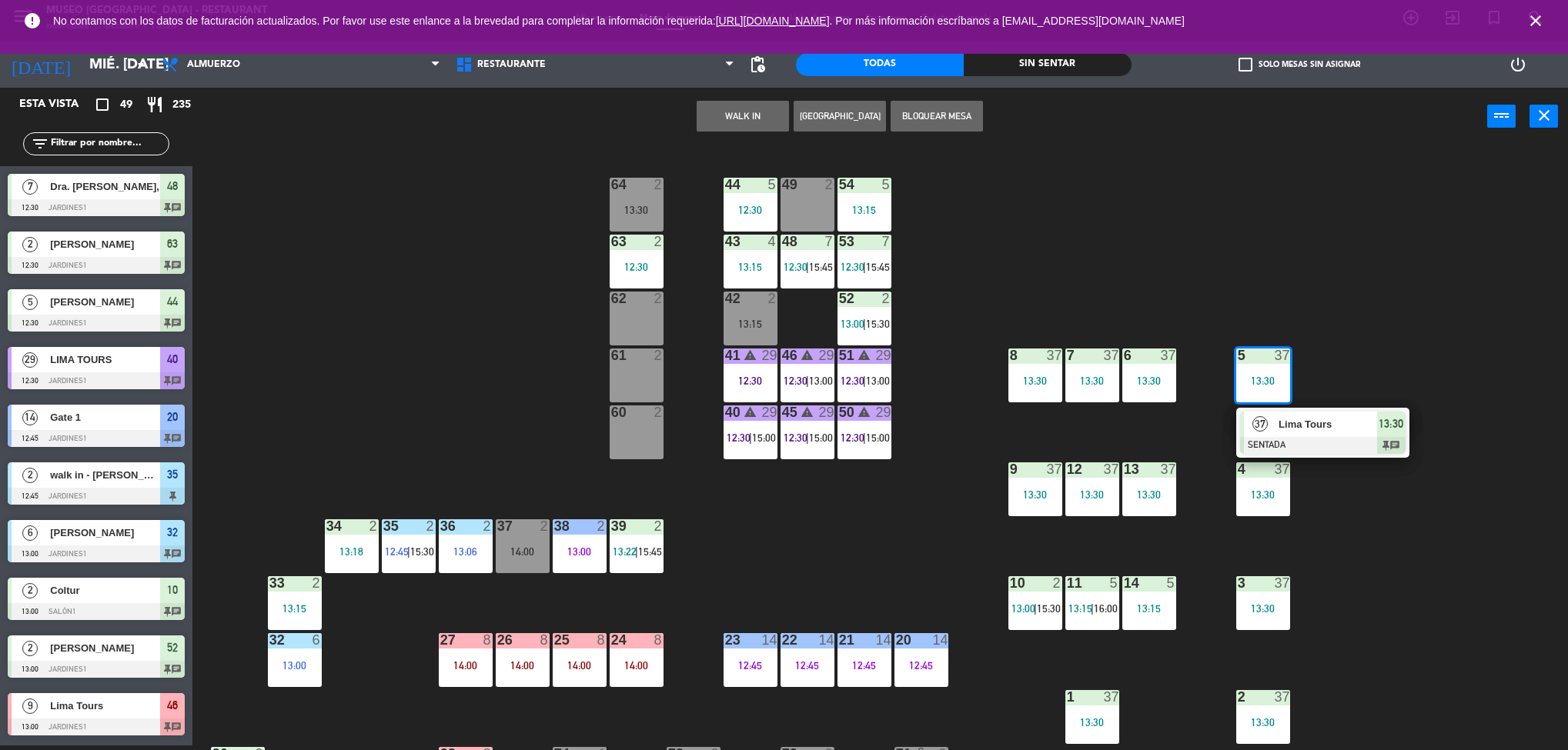
click at [1407, 583] on div "44 5 12:30 49 2 54 5 13:15 64 2 13:30 48 7 12:30 | 15:45 53 7 12:30 | 15:45 63 …" at bounding box center [888, 450] width 1360 height 601
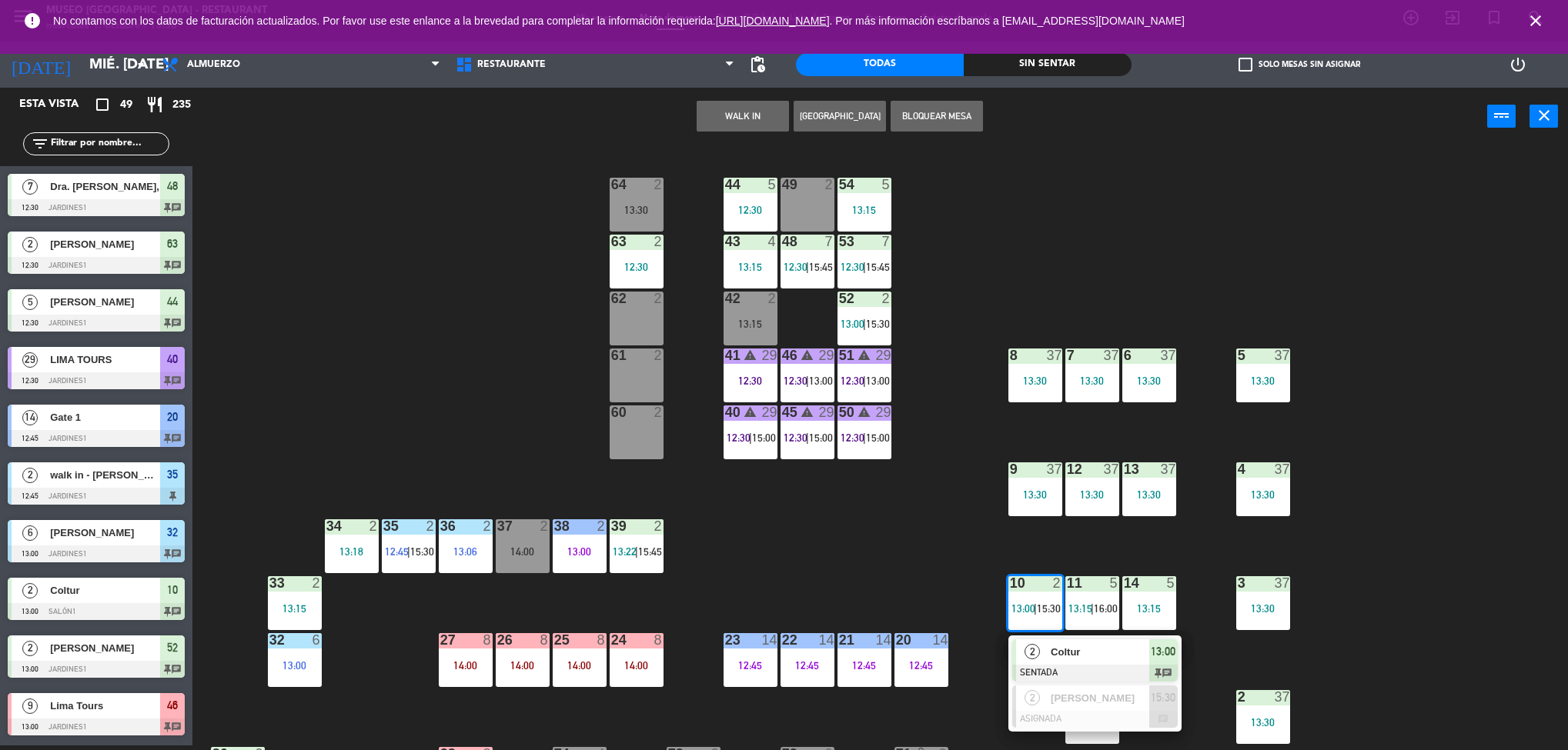
click at [1423, 574] on div "44 5 12:30 49 2 54 5 13:15 64 2 13:30 48 7 12:30 | 15:45 53 7 12:30 | 15:45 63 …" at bounding box center [888, 450] width 1360 height 601
